Goal: Task Accomplishment & Management: Manage account settings

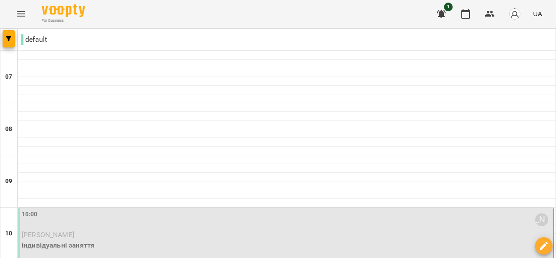
scroll to position [155, 0]
click at [105, 230] on p "[PERSON_NAME]" at bounding box center [287, 235] width 530 height 10
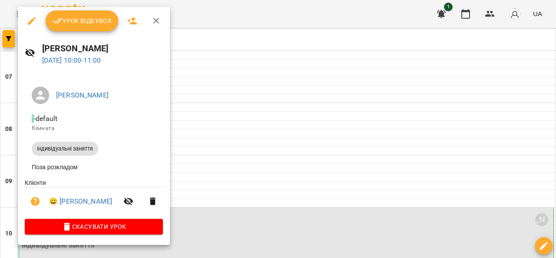
click at [78, 16] on span "Урок відбувся" at bounding box center [82, 21] width 59 height 10
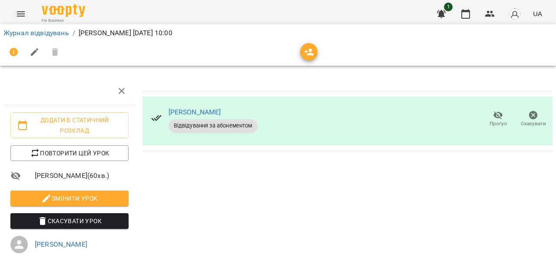
click at [45, 28] on li "Журнал відвідувань" at bounding box center [36, 33] width 66 height 10
click at [58, 36] on link "Журнал відвідувань" at bounding box center [36, 33] width 66 height 8
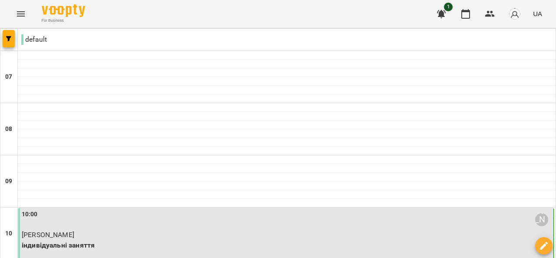
scroll to position [170, 0]
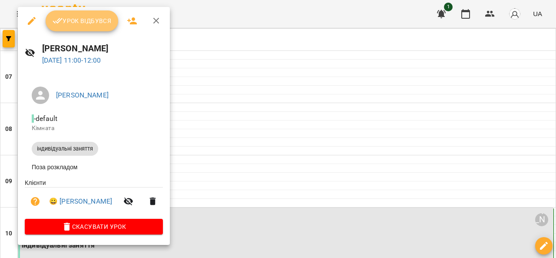
click at [80, 21] on span "Урок відбувся" at bounding box center [82, 21] width 59 height 10
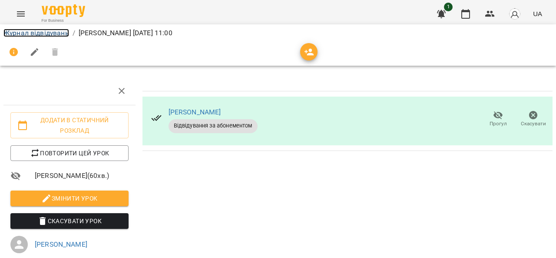
click at [41, 29] on link "Журнал відвідувань" at bounding box center [36, 33] width 66 height 8
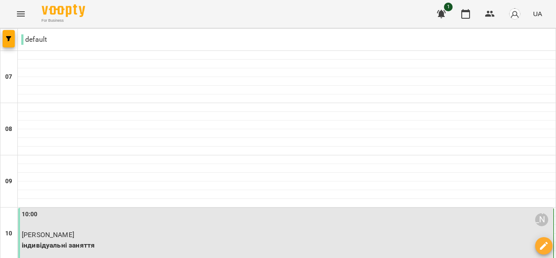
scroll to position [149, 0]
